Goal: Contribute content: Add original content to the website for others to see

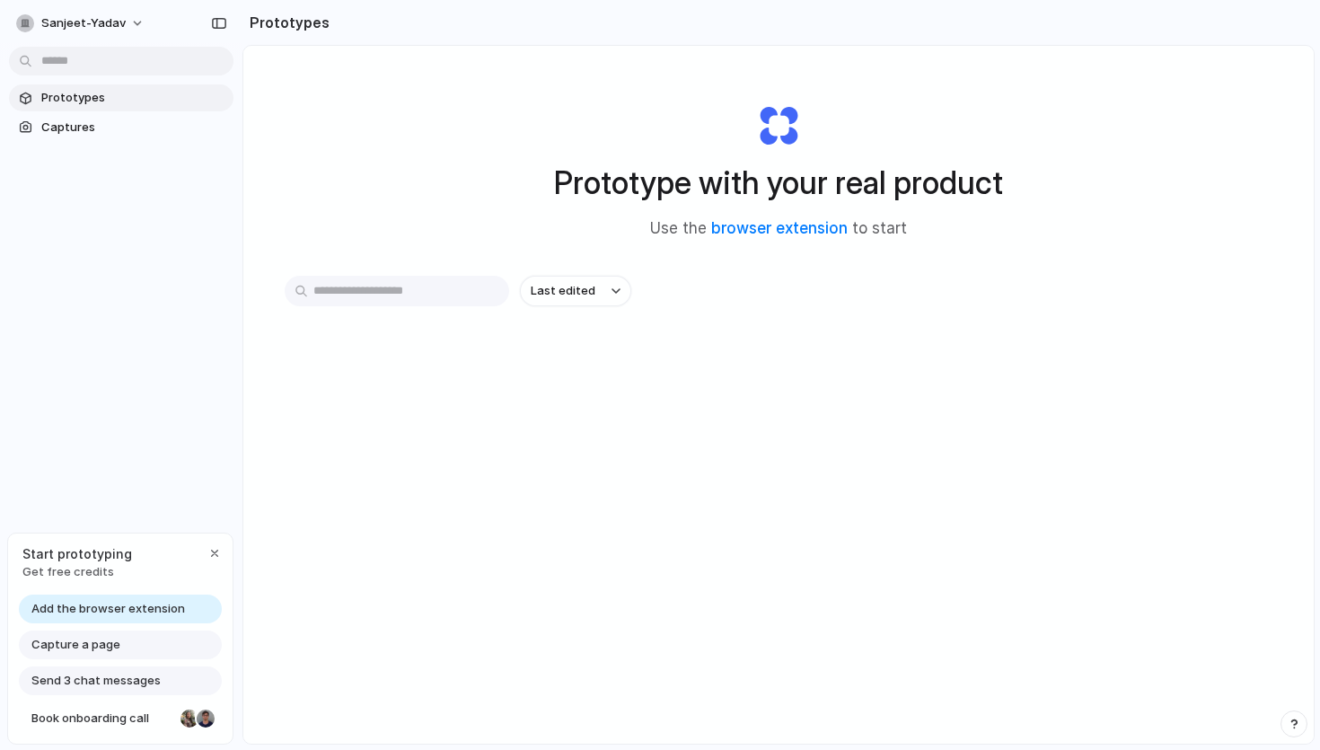
click at [119, 611] on span "Add the browser extension" at bounding box center [108, 609] width 154 height 18
click at [151, 607] on span "Add the browser extension" at bounding box center [108, 609] width 154 height 18
click at [733, 232] on link "browser extension" at bounding box center [779, 228] width 137 height 18
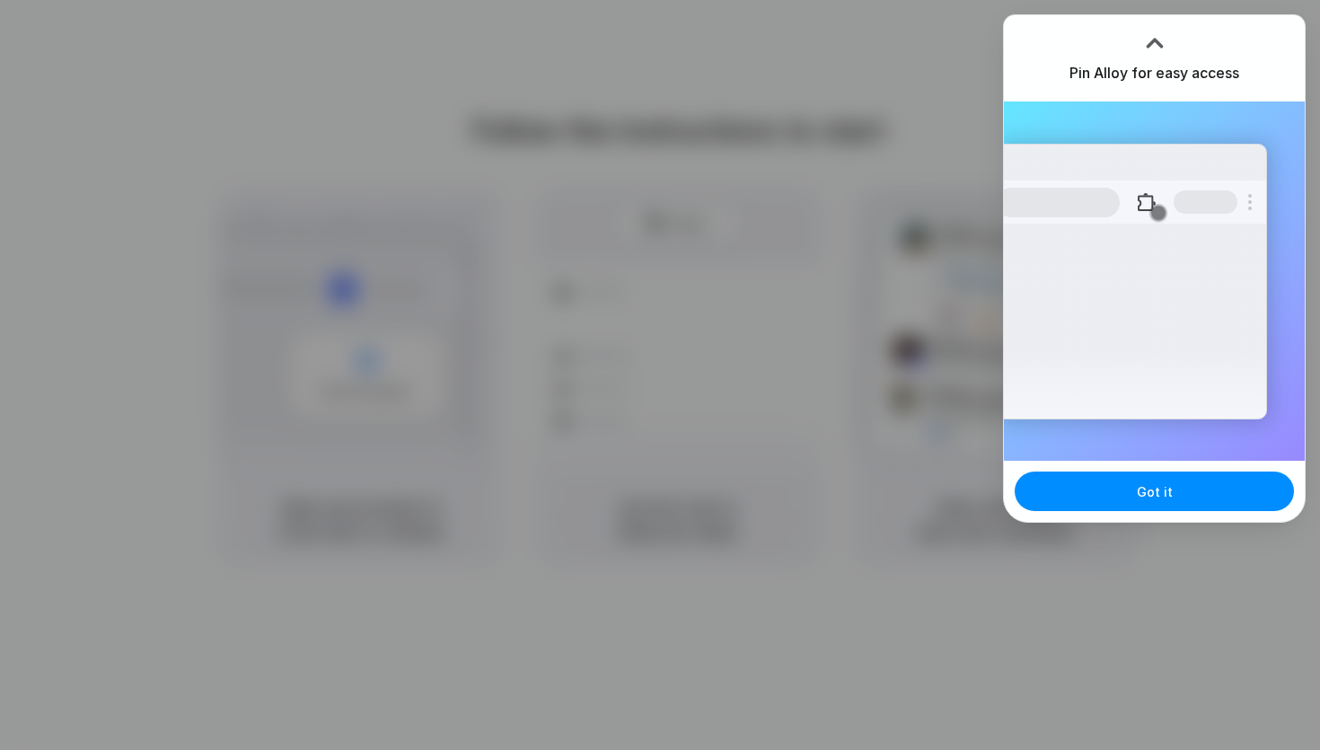
click at [933, 100] on div at bounding box center [660, 375] width 1320 height 750
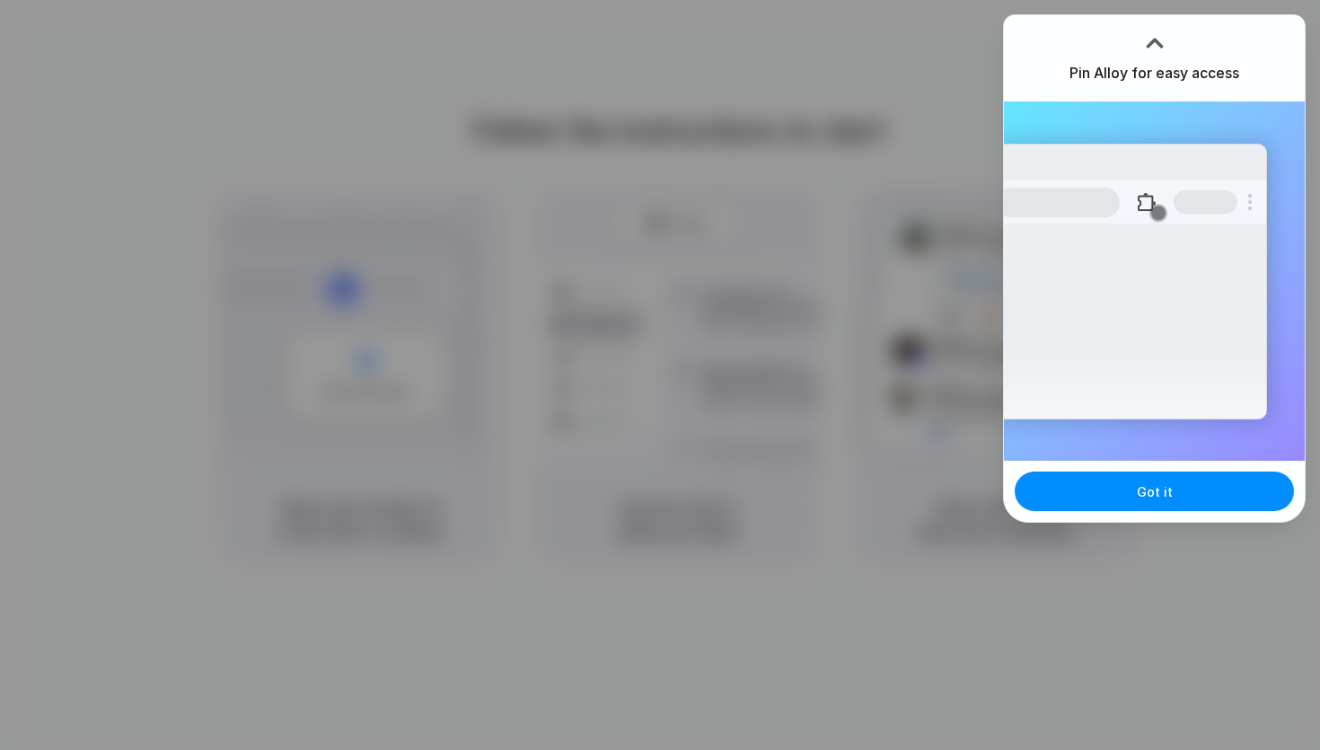
click at [849, 76] on div at bounding box center [660, 375] width 1320 height 750
click at [1140, 490] on span "Got it" at bounding box center [1155, 491] width 36 height 19
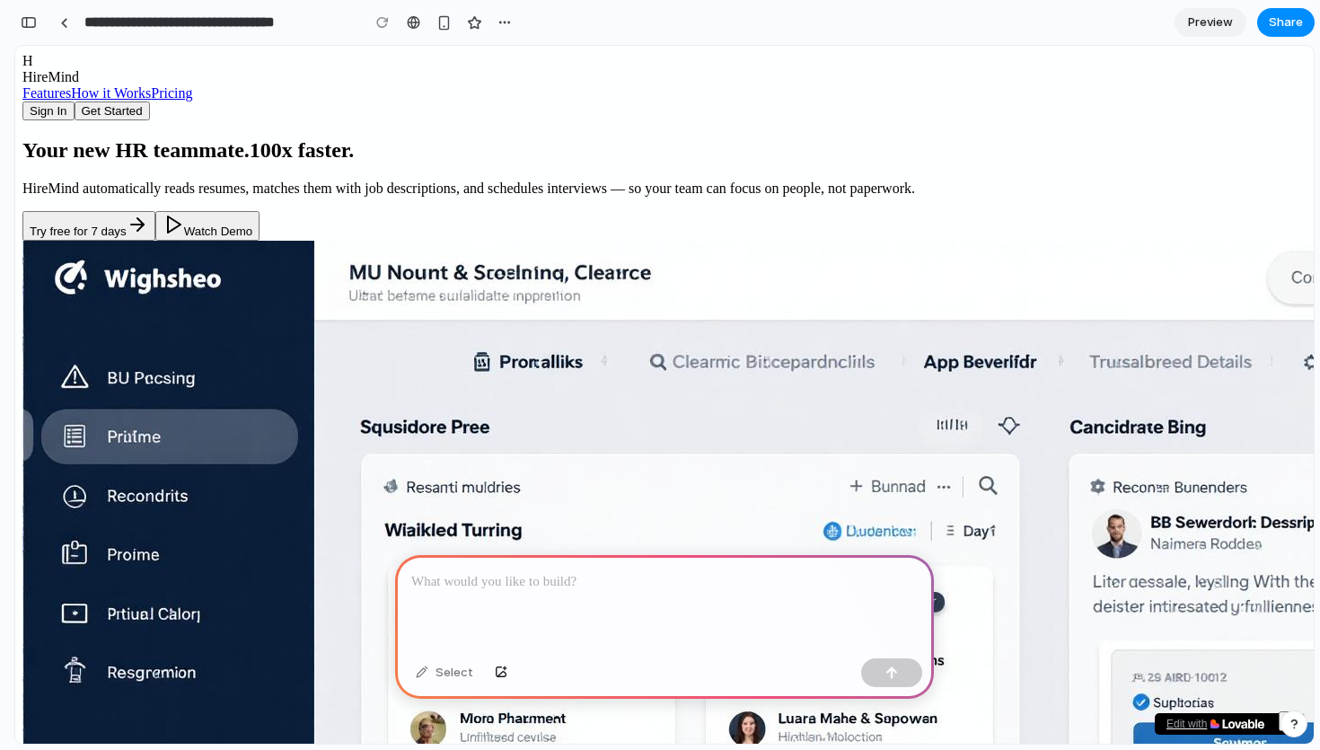
click at [621, 592] on p at bounding box center [664, 582] width 507 height 22
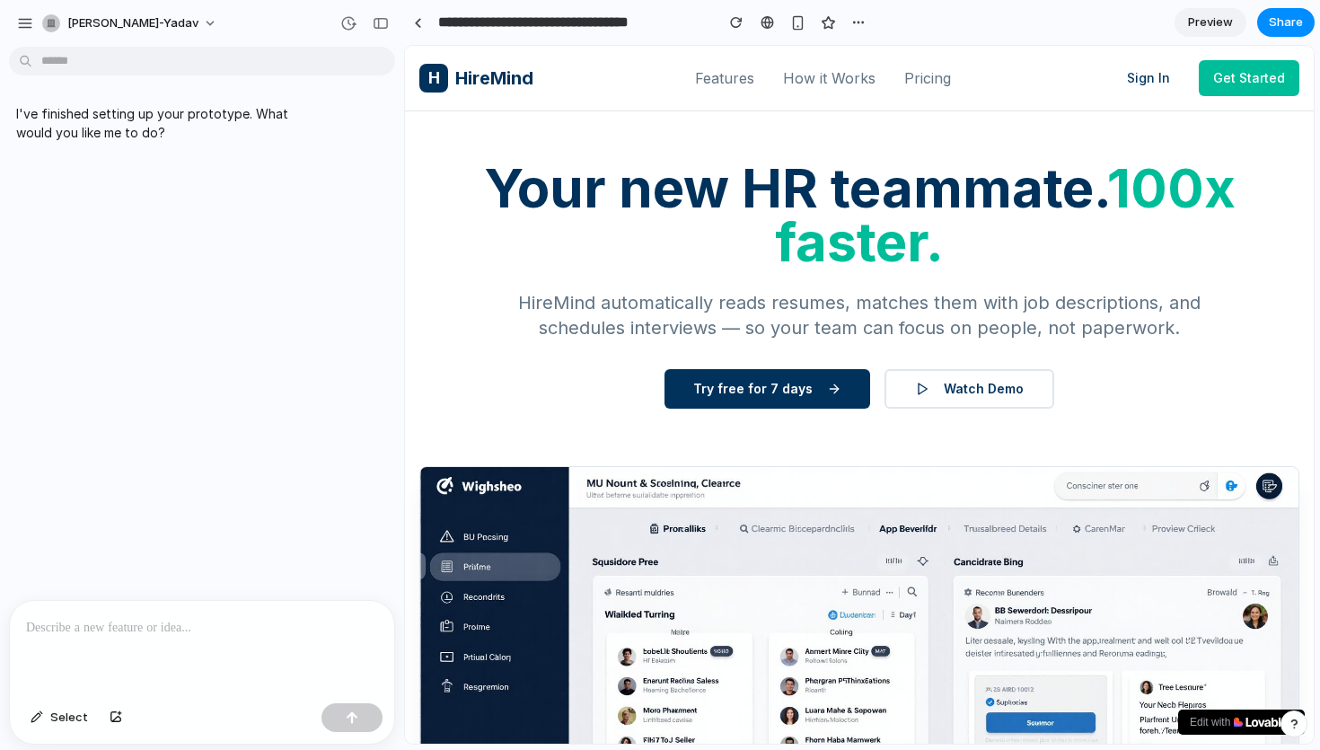
click at [136, 629] on p at bounding box center [202, 628] width 352 height 22
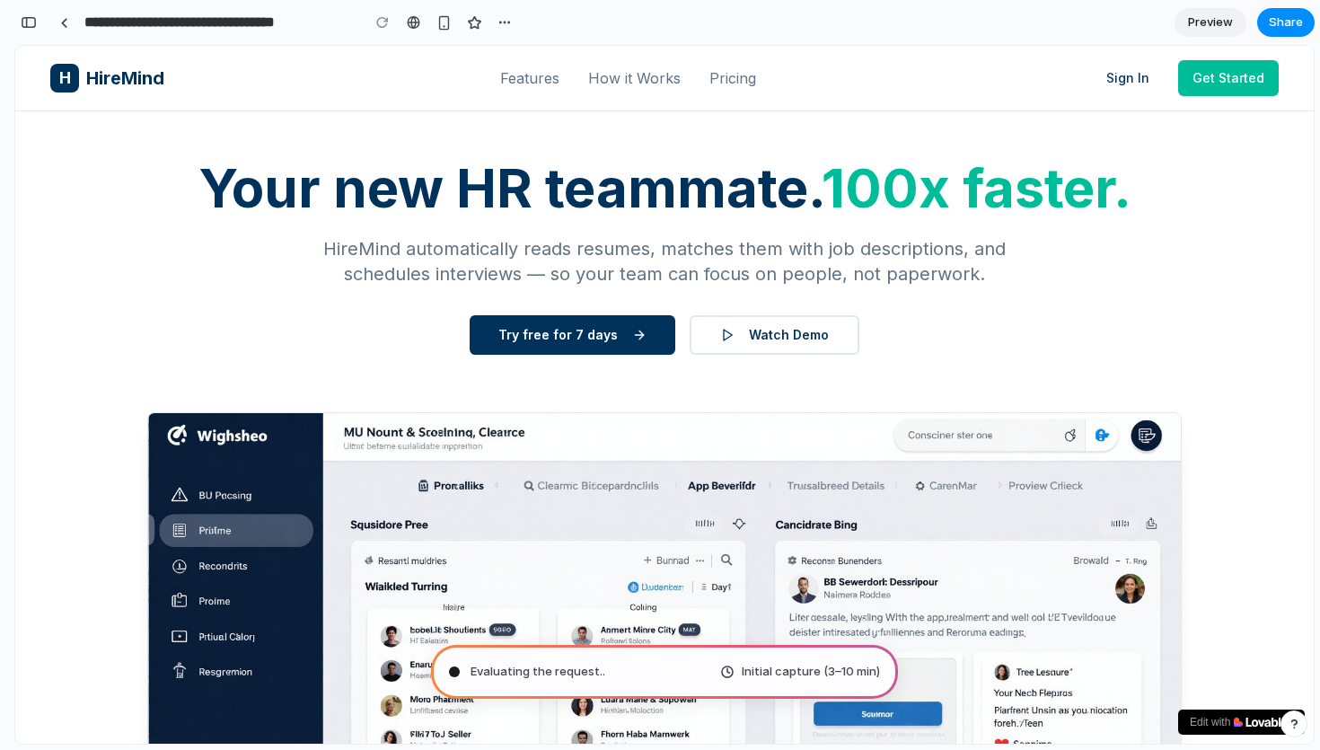
scroll to position [227, 0]
type input "**********"
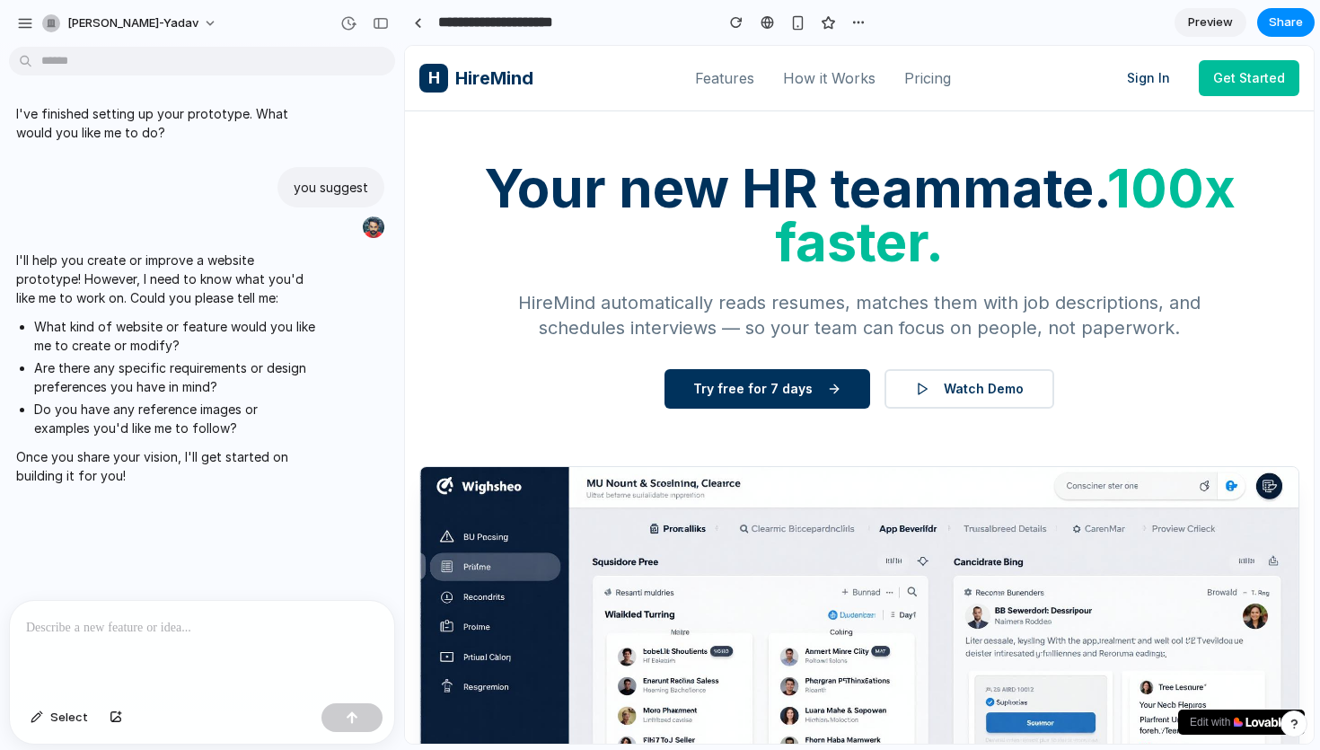
scroll to position [0, 0]
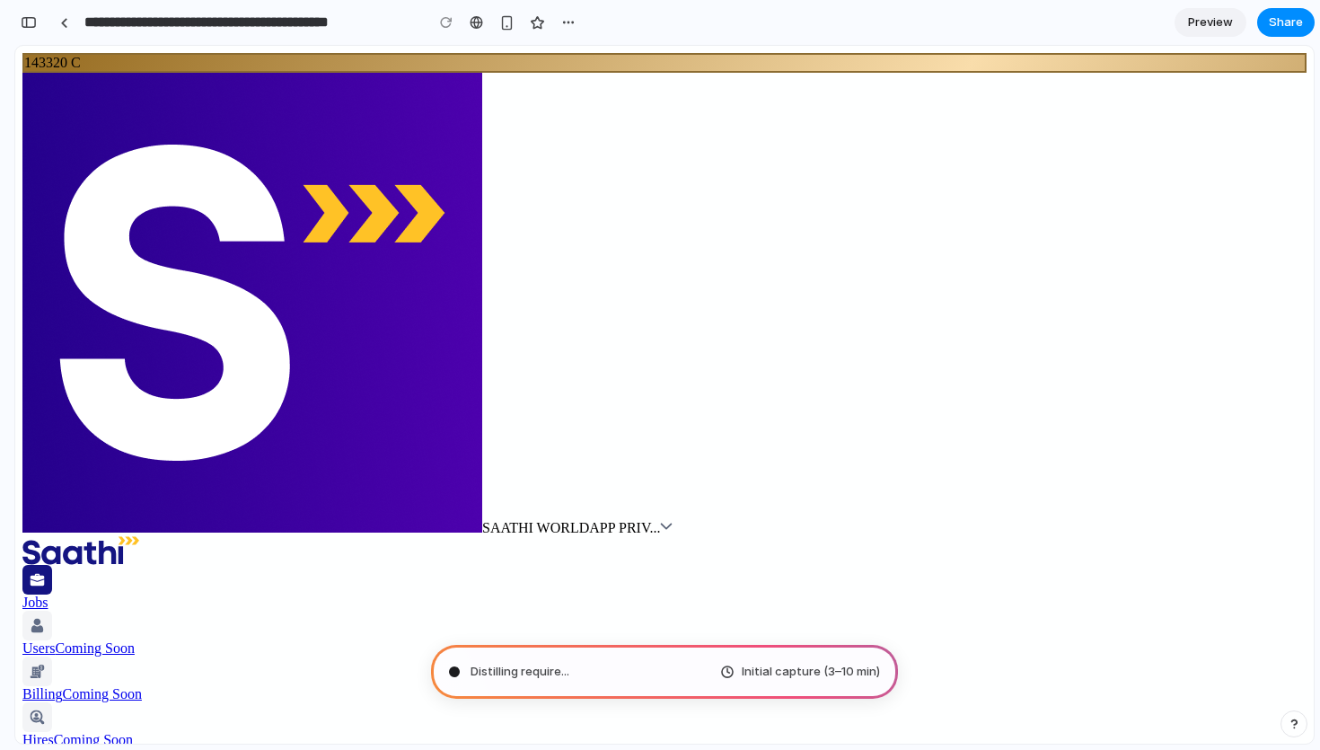
type input "**********"
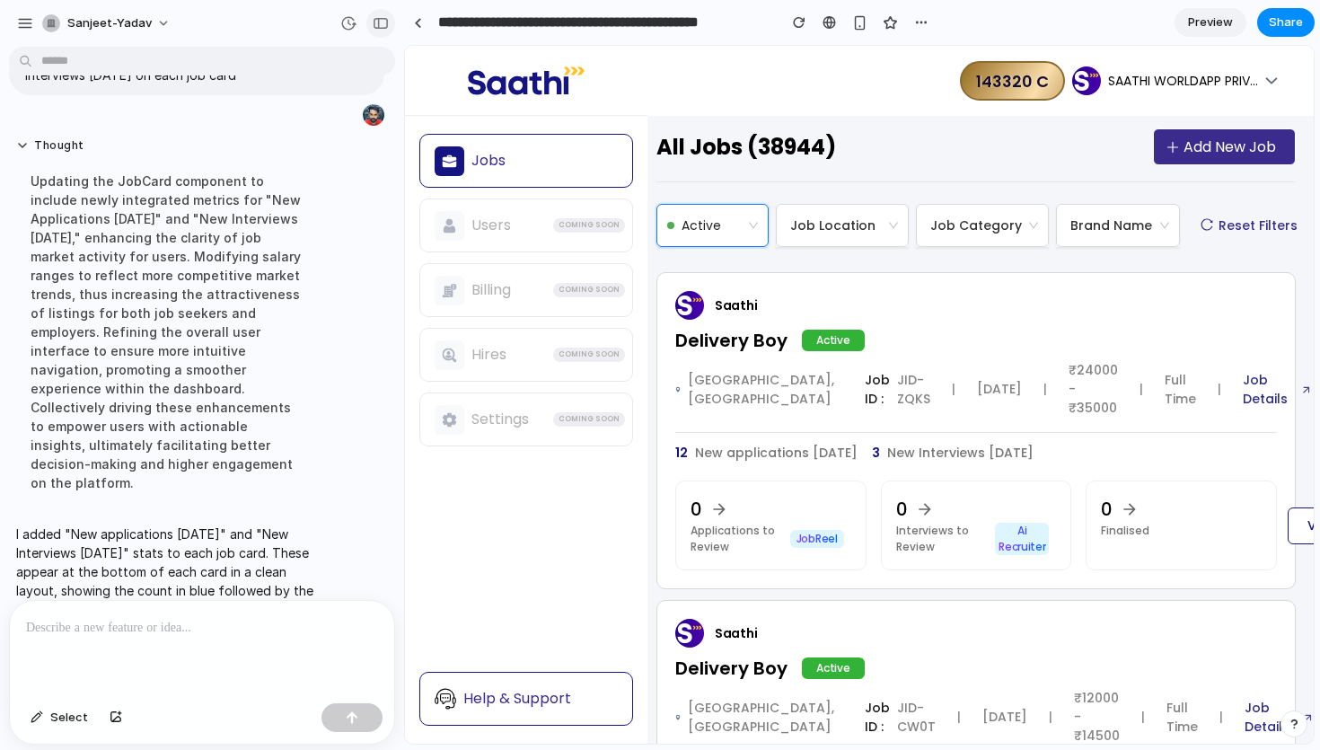
click at [384, 26] on div "button" at bounding box center [381, 23] width 16 height 13
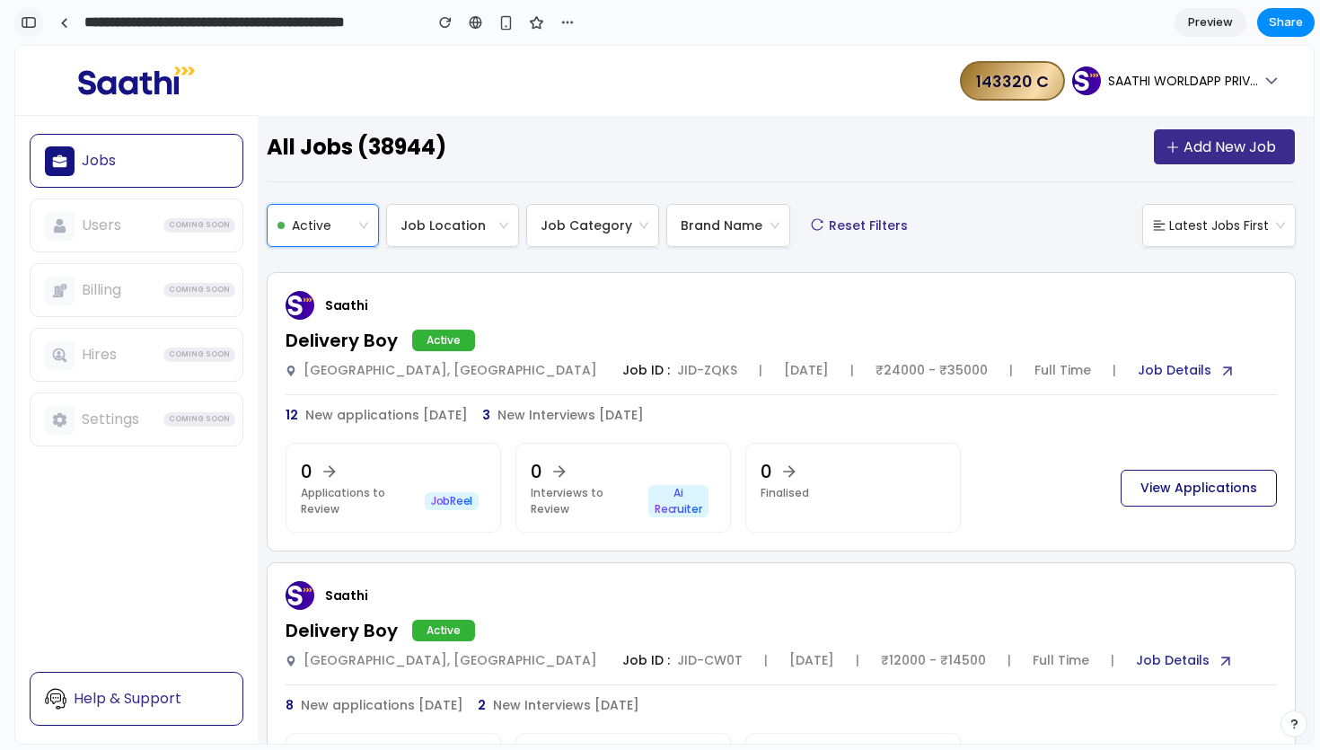
click at [22, 25] on div "button" at bounding box center [29, 22] width 16 height 13
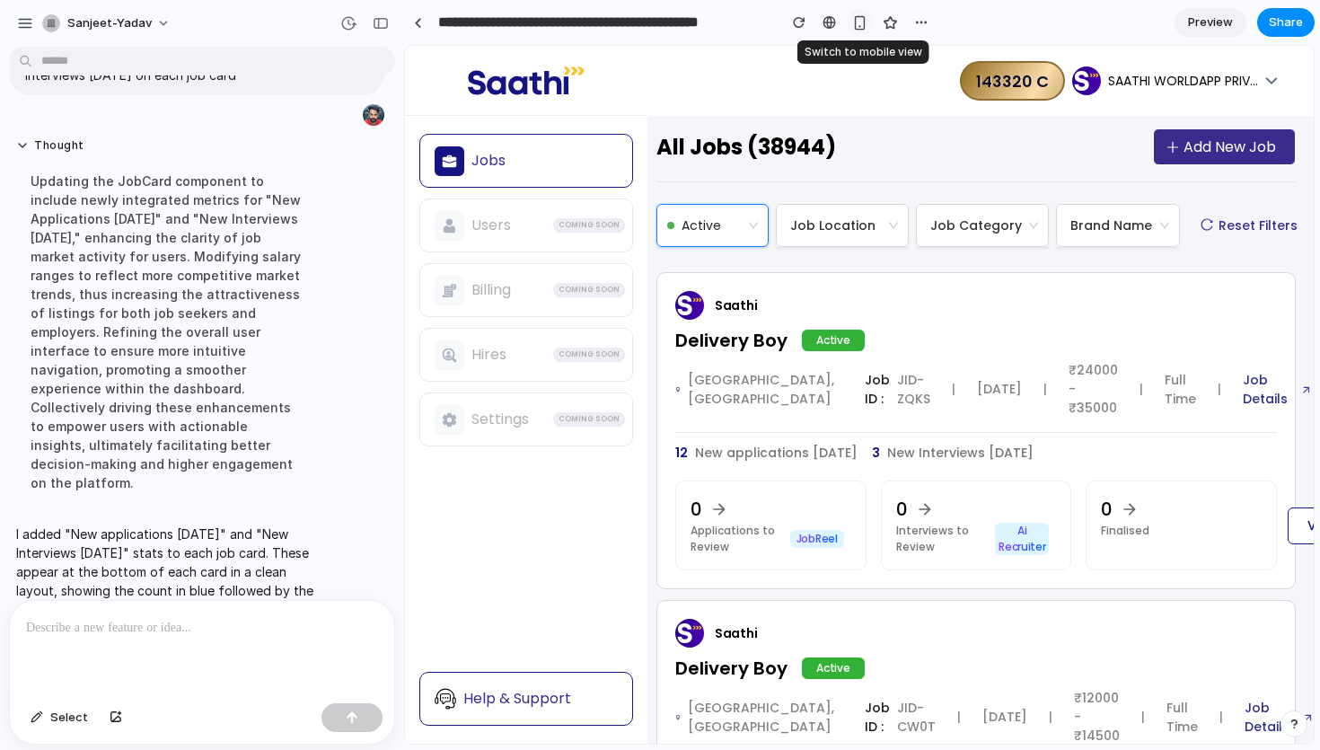
click at [859, 27] on div "button" at bounding box center [859, 22] width 15 height 15
